Goal: Information Seeking & Learning: Learn about a topic

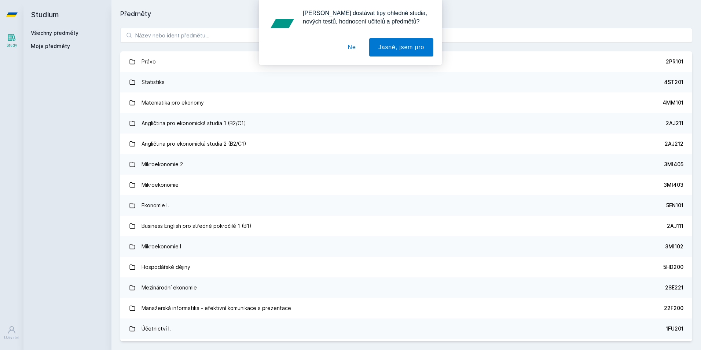
click at [217, 31] on div "[PERSON_NAME] dostávat tipy ohledně studia, nových testů, hodnocení učitelů a p…" at bounding box center [350, 32] width 701 height 65
click at [350, 45] on button "Ne" at bounding box center [352, 47] width 26 height 18
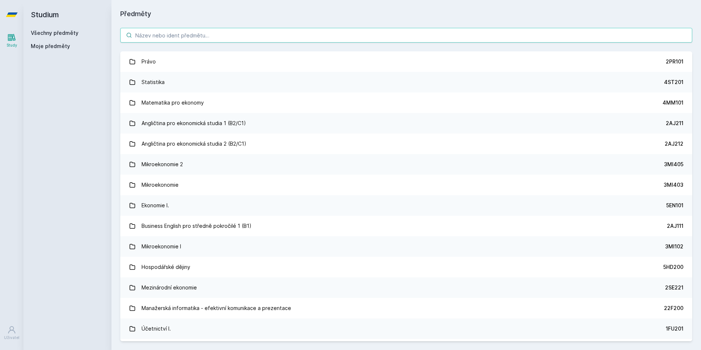
click at [300, 37] on input "search" at bounding box center [406, 35] width 572 height 15
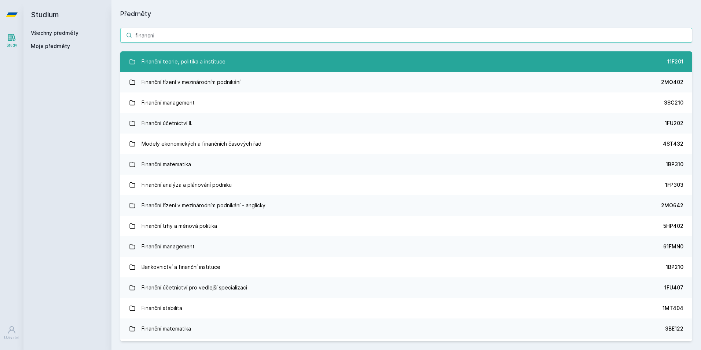
type input "financni"
click at [247, 55] on link "Finanční teorie, politika a instituce 11F201" at bounding box center [406, 61] width 572 height 21
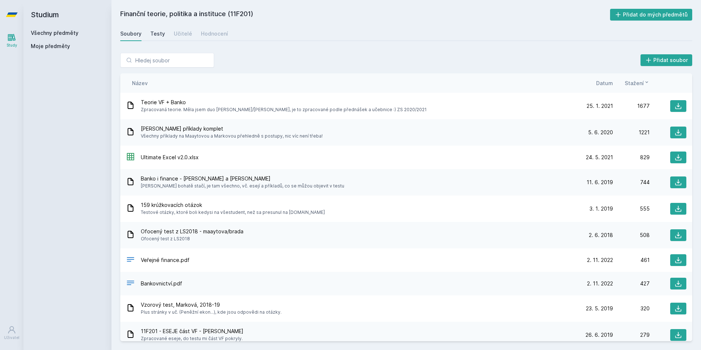
click at [153, 34] on div "Testy" at bounding box center [157, 33] width 15 height 7
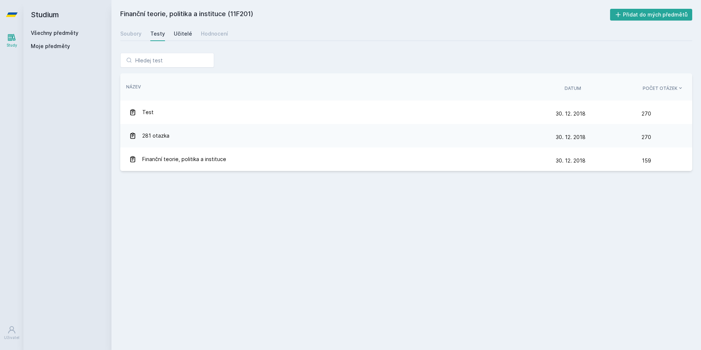
click at [183, 34] on div "Učitelé" at bounding box center [183, 33] width 18 height 7
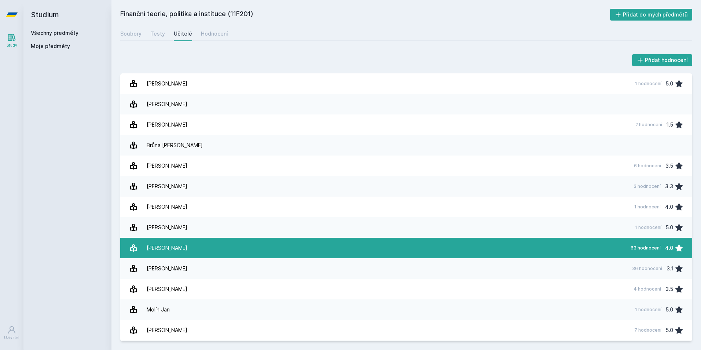
click at [172, 251] on div "[PERSON_NAME]" at bounding box center [167, 248] width 41 height 15
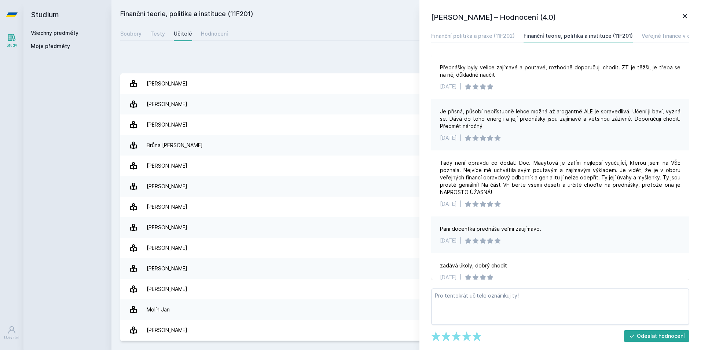
click at [682, 16] on icon at bounding box center [685, 16] width 9 height 9
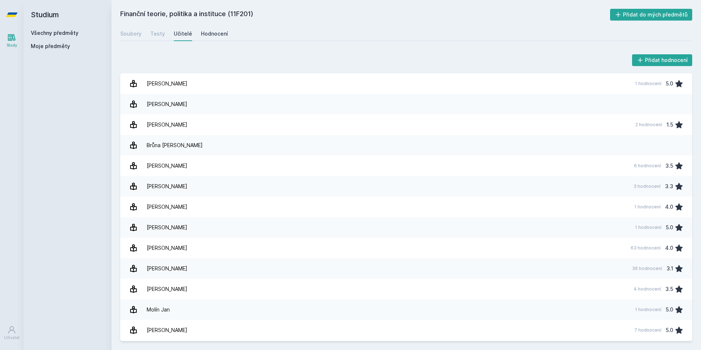
click at [201, 32] on div "Hodnocení" at bounding box center [214, 33] width 27 height 7
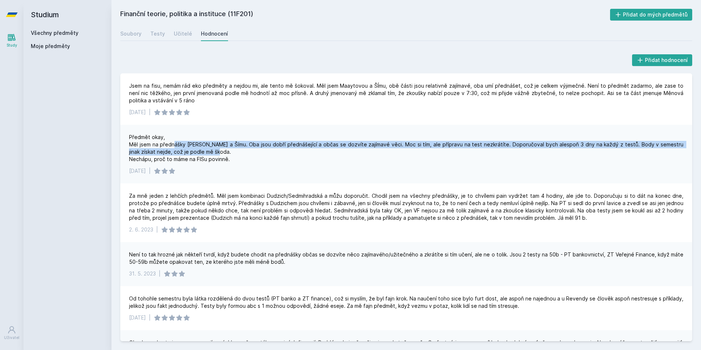
drag, startPoint x: 189, startPoint y: 143, endPoint x: 251, endPoint y: 148, distance: 62.6
click at [251, 148] on div "Předmět okay, Měl jsem na přednášky [PERSON_NAME] a Šímu. Oba jsou dobří předná…" at bounding box center [406, 148] width 555 height 29
drag, startPoint x: 251, startPoint y: 148, endPoint x: 270, endPoint y: 155, distance: 20.0
click at [270, 155] on div "Předmět okay, Měl jsem na přednášky [PERSON_NAME] a Šímu. Oba jsou dobří předná…" at bounding box center [406, 148] width 555 height 29
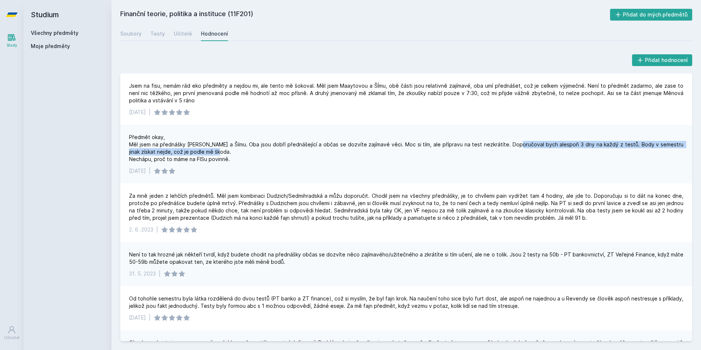
drag, startPoint x: 509, startPoint y: 145, endPoint x: 610, endPoint y: 149, distance: 101.7
click at [610, 149] on div "Předmět okay, Měl jsem na přednášky [PERSON_NAME] a Šímu. Oba jsou dobří předná…" at bounding box center [406, 148] width 555 height 29
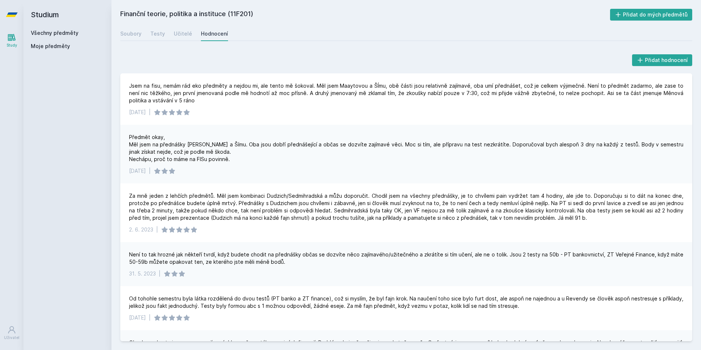
drag, startPoint x: 610, startPoint y: 149, endPoint x: 559, endPoint y: 160, distance: 52.6
click at [559, 160] on div "Předmět okay, Měl jsem na přednášky [PERSON_NAME] a Šímu. Oba jsou dobří předná…" at bounding box center [406, 148] width 555 height 29
drag, startPoint x: 151, startPoint y: 155, endPoint x: 182, endPoint y: 156, distance: 30.8
click at [182, 156] on div "Předmět okay, Měl jsem na přednášky [PERSON_NAME] a Šímu. Oba jsou dobří předná…" at bounding box center [406, 148] width 555 height 29
drag, startPoint x: 182, startPoint y: 156, endPoint x: 207, endPoint y: 164, distance: 26.2
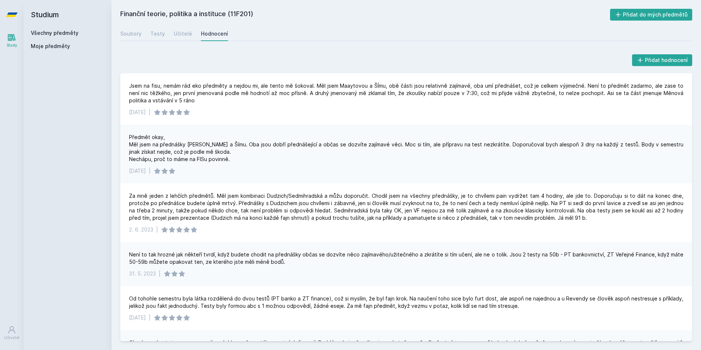
click at [207, 163] on div "Předmět okay, Měl jsem na přednášky [PERSON_NAME] a Šímu. Oba jsou dobří předná…" at bounding box center [406, 154] width 572 height 59
drag, startPoint x: 140, startPoint y: 201, endPoint x: 223, endPoint y: 200, distance: 83.3
click at [223, 200] on div "Za mně jeden z lehčích předmětů. Měl jsem kombinaci Dudzich/Sedmihradská a můžu…" at bounding box center [406, 206] width 555 height 29
drag, startPoint x: 223, startPoint y: 200, endPoint x: 321, endPoint y: 176, distance: 101.0
click at [321, 176] on div "Předmět okay, Měl jsem na přednášky [PERSON_NAME] a Šímu. Oba jsou dobří předná…" at bounding box center [406, 154] width 572 height 59
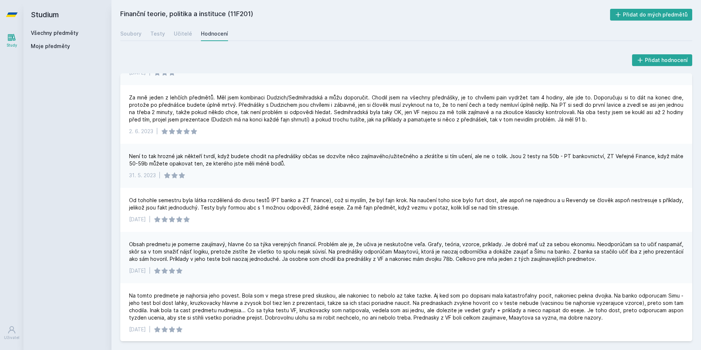
scroll to position [110, 0]
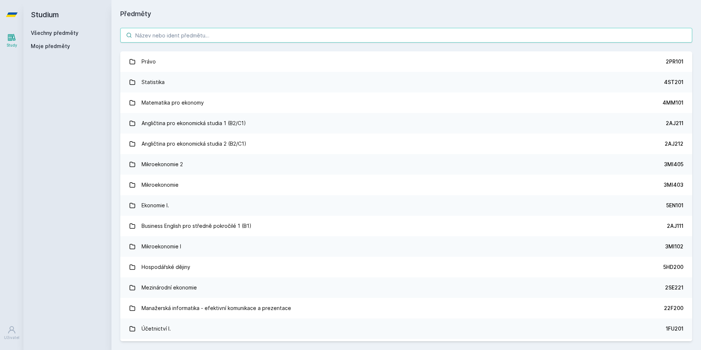
click at [161, 34] on input "search" at bounding box center [406, 35] width 572 height 15
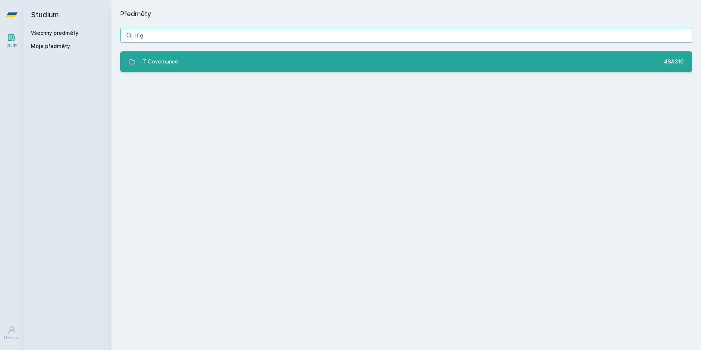
type input "it g"
click at [168, 59] on div "IT Governance" at bounding box center [160, 61] width 37 height 15
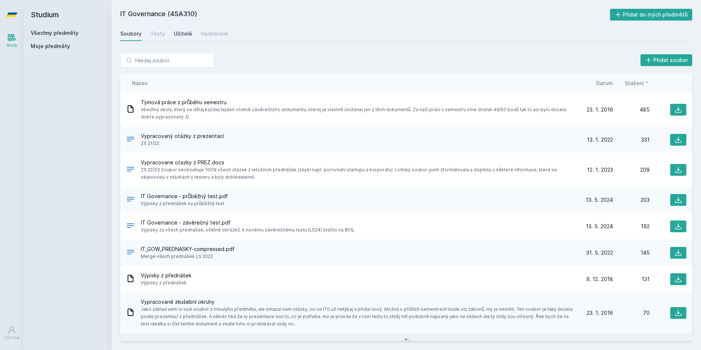
click at [187, 34] on div "Učitelé" at bounding box center [183, 33] width 18 height 7
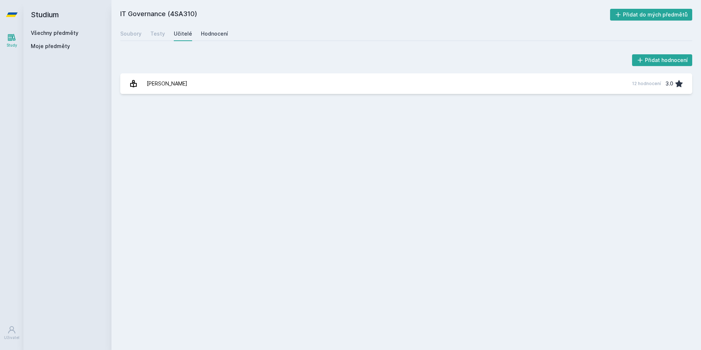
click at [203, 35] on div "Hodnocení" at bounding box center [214, 33] width 27 height 7
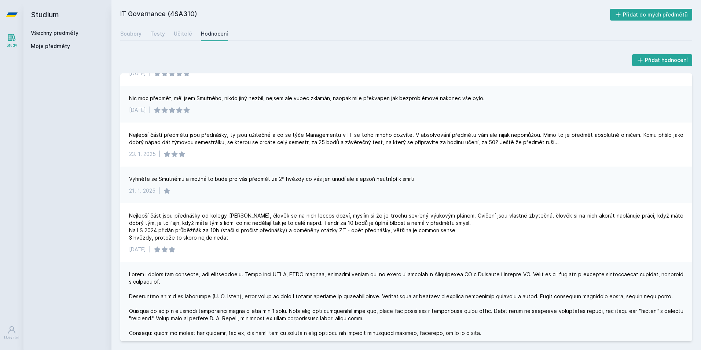
scroll to position [37, 0]
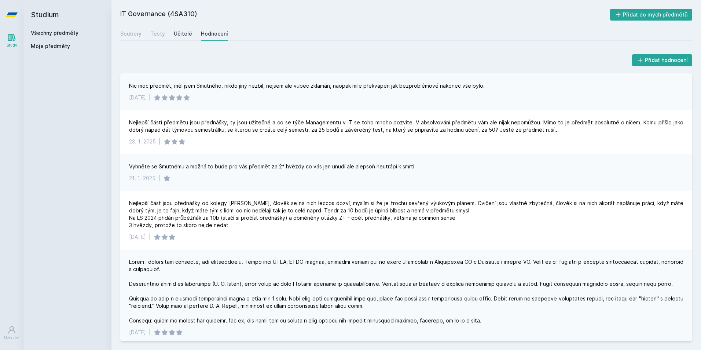
click at [181, 36] on div "Učitelé" at bounding box center [183, 33] width 18 height 7
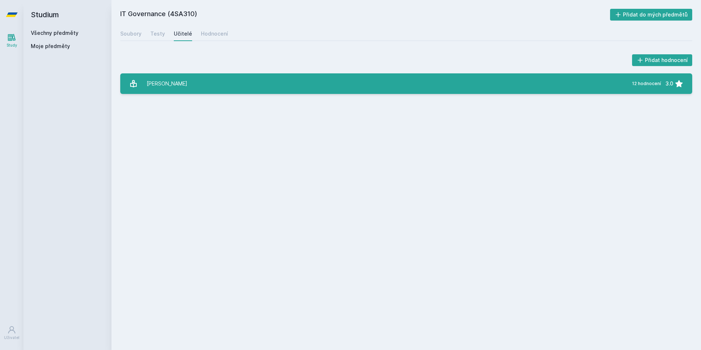
click at [206, 81] on link "[PERSON_NAME] 12 hodnocení 3.0" at bounding box center [406, 83] width 572 height 21
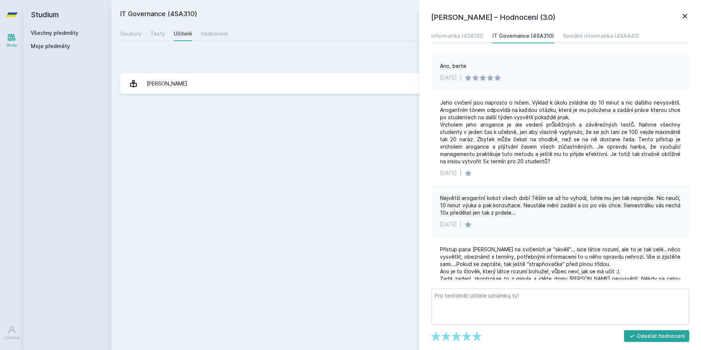
scroll to position [147, 0]
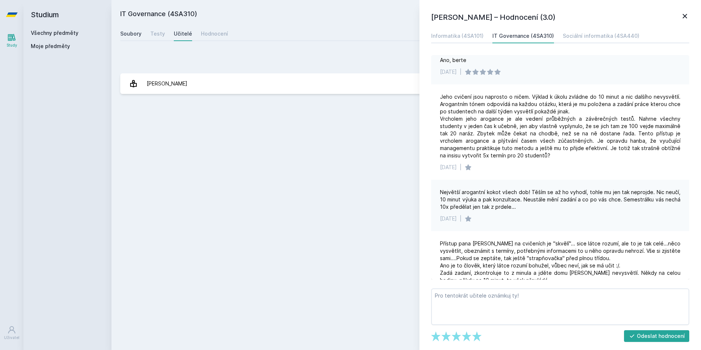
click at [132, 37] on div "Soubory" at bounding box center [130, 33] width 21 height 7
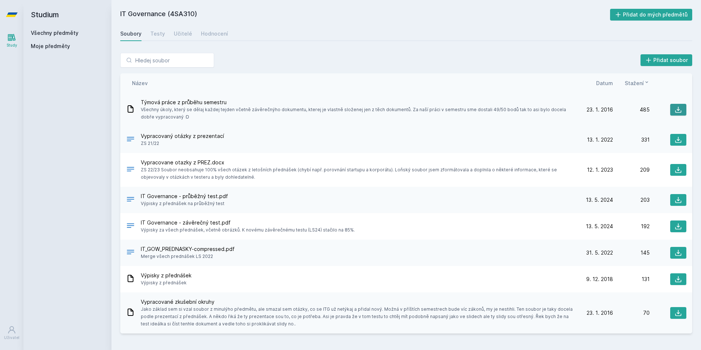
click at [676, 112] on icon at bounding box center [679, 110] width 6 height 6
drag, startPoint x: 493, startPoint y: 33, endPoint x: 498, endPoint y: 33, distance: 5.5
click at [493, 33] on div "Soubory Testy Učitelé Hodnocení" at bounding box center [406, 33] width 572 height 15
click at [607, 82] on span "Datum" at bounding box center [605, 83] width 17 height 8
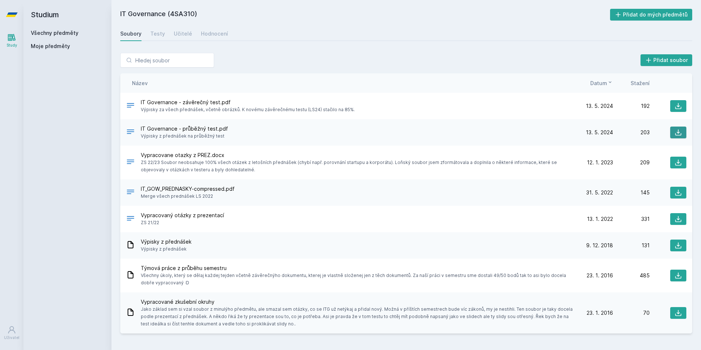
click at [672, 131] on button at bounding box center [679, 133] width 16 height 12
click at [675, 275] on icon at bounding box center [678, 275] width 7 height 7
